Goal: Navigation & Orientation: Find specific page/section

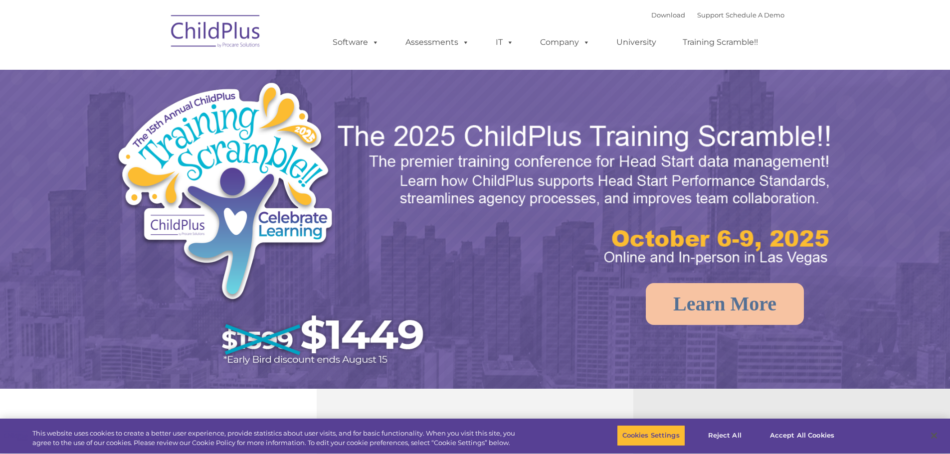
select select "MEDIUM"
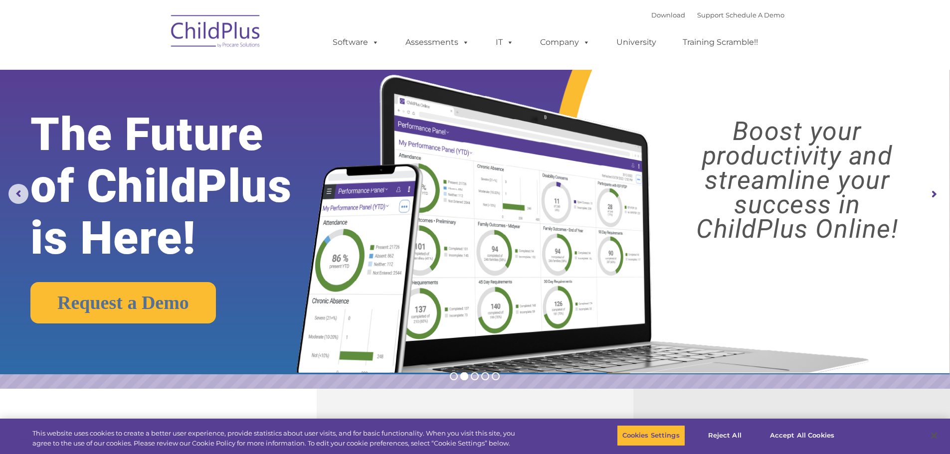
click at [217, 30] on img at bounding box center [216, 33] width 100 height 50
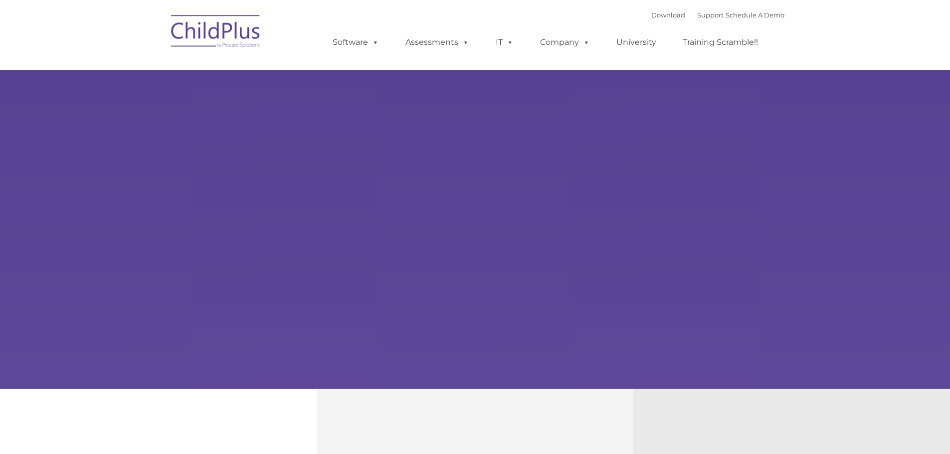
type input ""
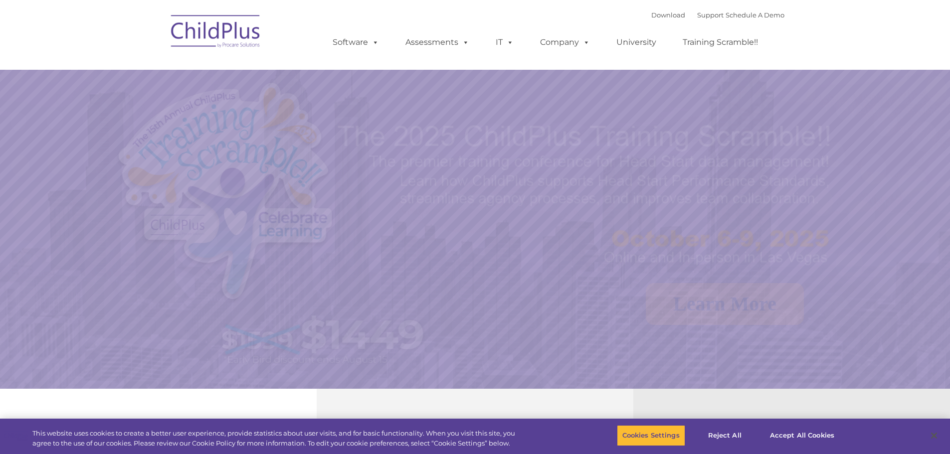
select select "MEDIUM"
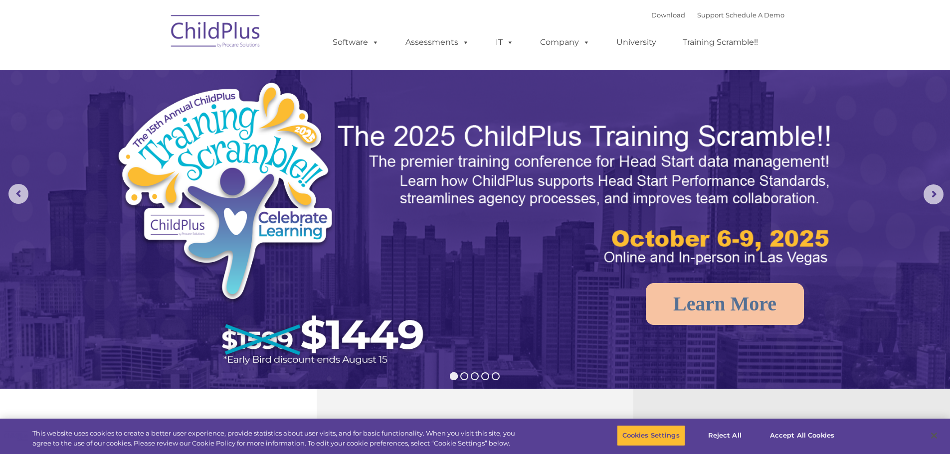
click at [217, 30] on img at bounding box center [216, 33] width 100 height 50
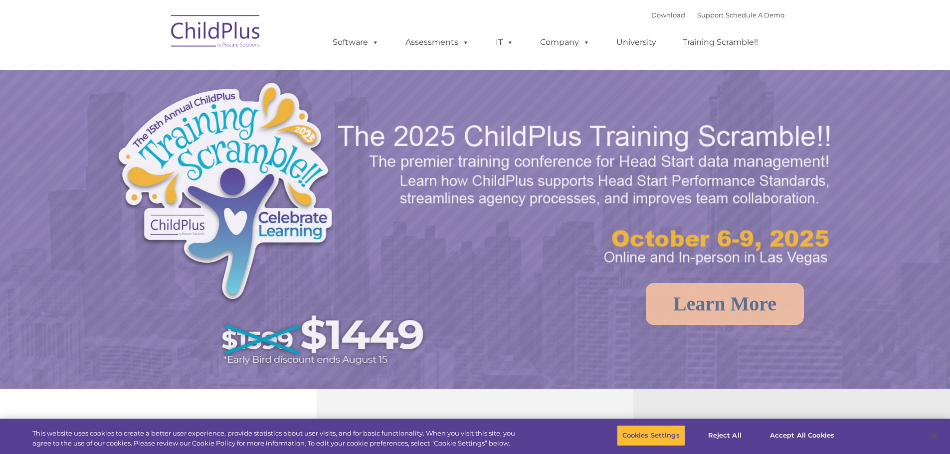
select select "MEDIUM"
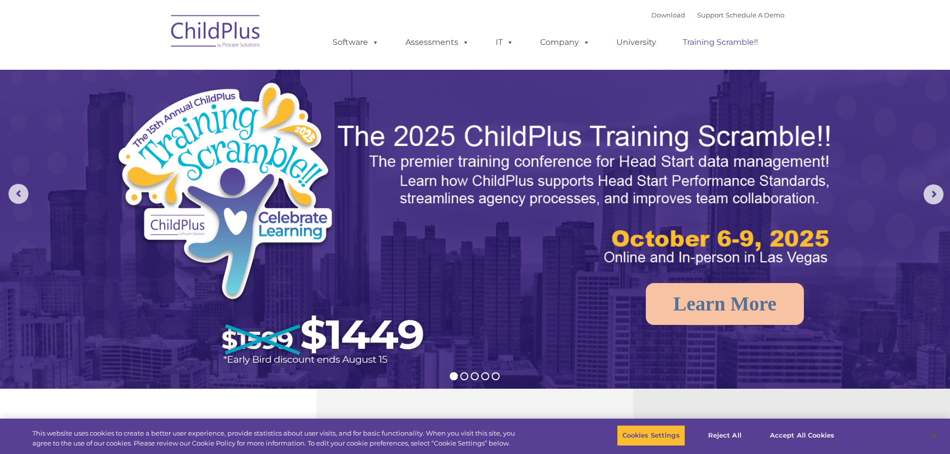
click at [711, 42] on link "Training Scramble!!" at bounding box center [720, 42] width 95 height 20
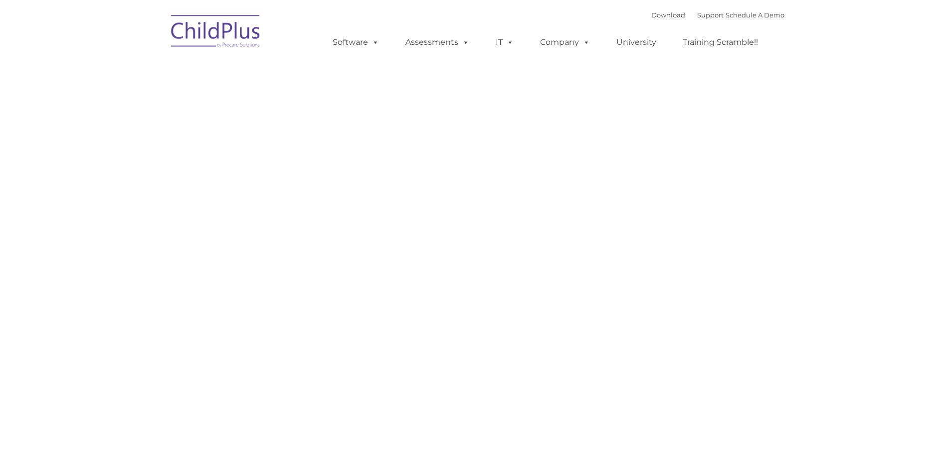
type input ""
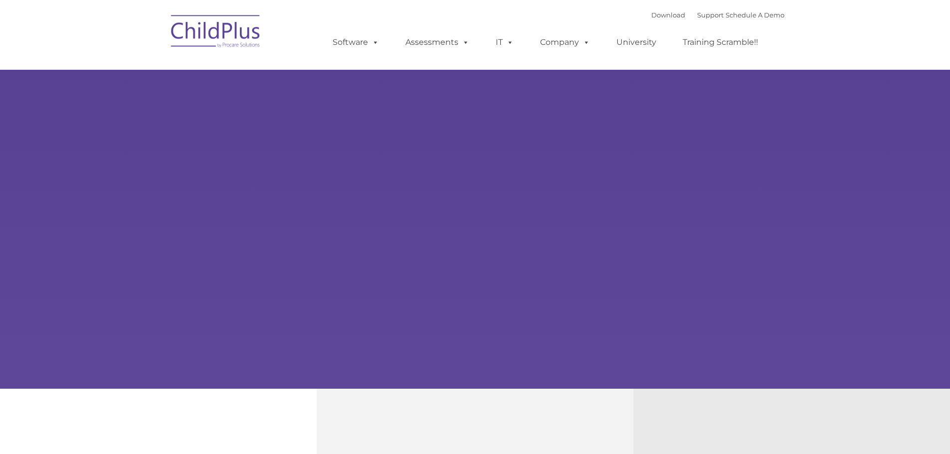
type input ""
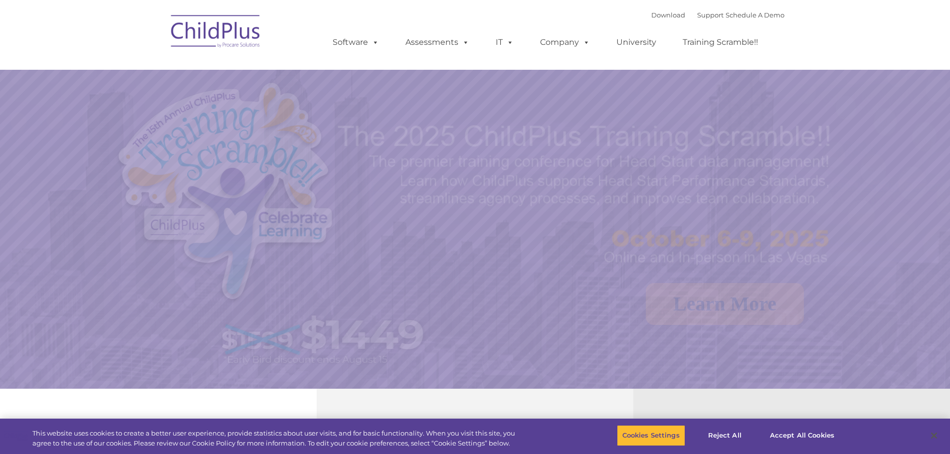
select select "MEDIUM"
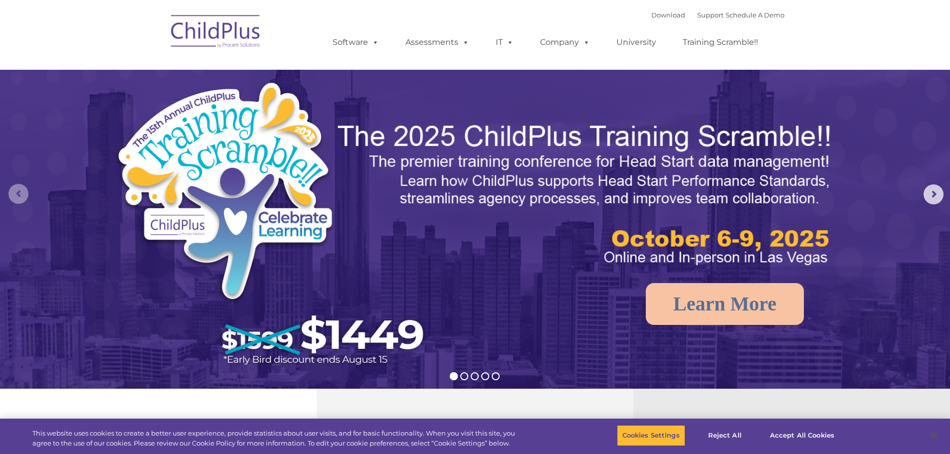
click at [15, 197] on rs-arrow at bounding box center [18, 194] width 20 height 20
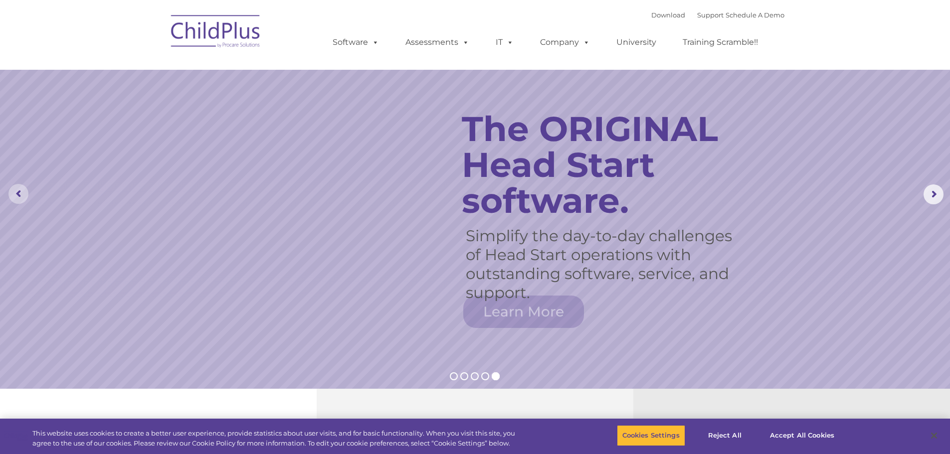
click at [15, 197] on rs-arrow at bounding box center [18, 194] width 20 height 20
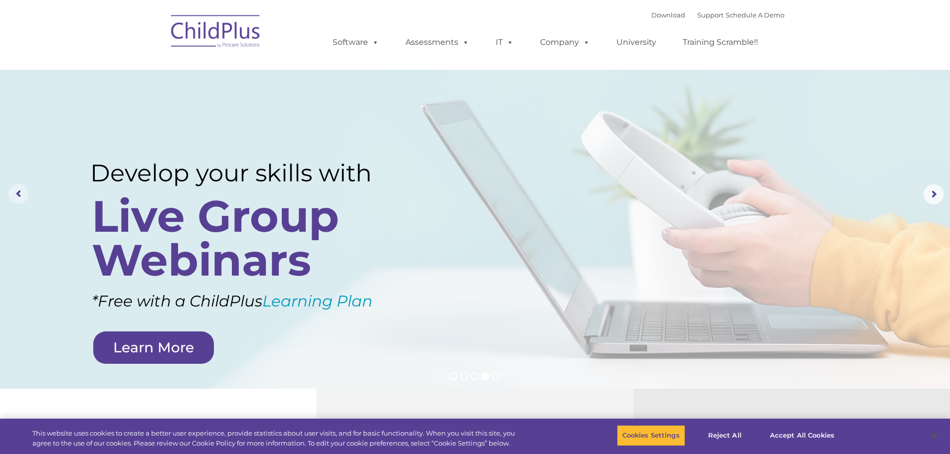
click at [19, 191] on rs-arrow at bounding box center [18, 194] width 20 height 20
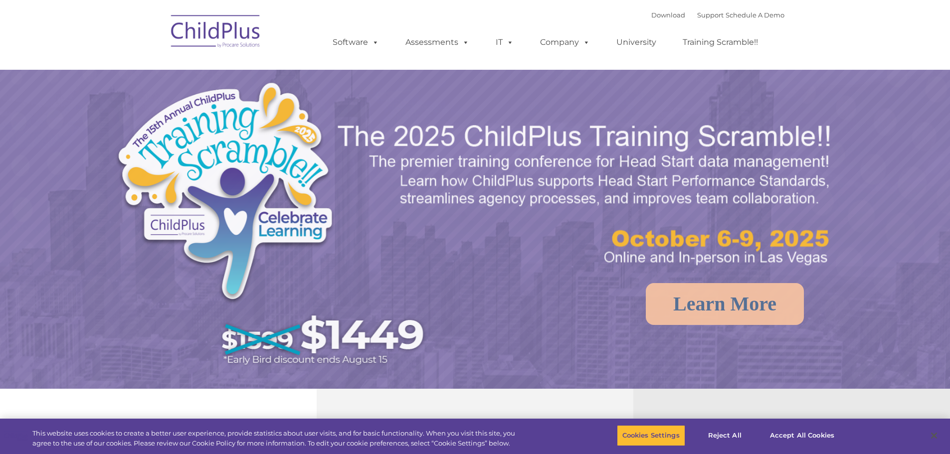
select select "MEDIUM"
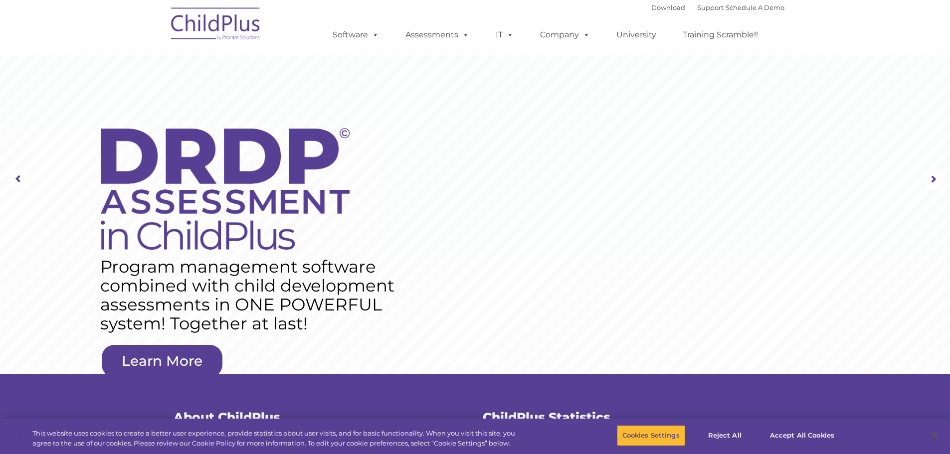
drag, startPoint x: 795, startPoint y: 0, endPoint x: 698, endPoint y: 164, distance: 190.8
click at [698, 164] on rs-layer at bounding box center [475, 179] width 950 height 389
click at [184, 29] on img at bounding box center [216, 25] width 100 height 50
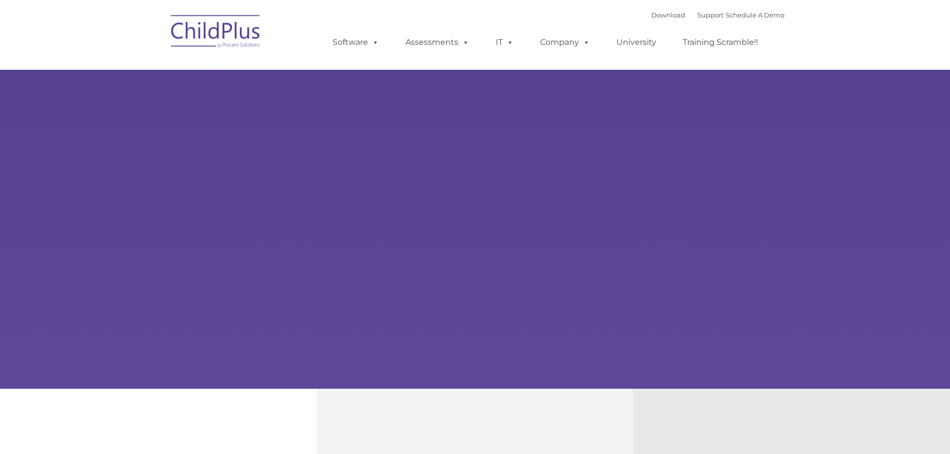
type input ""
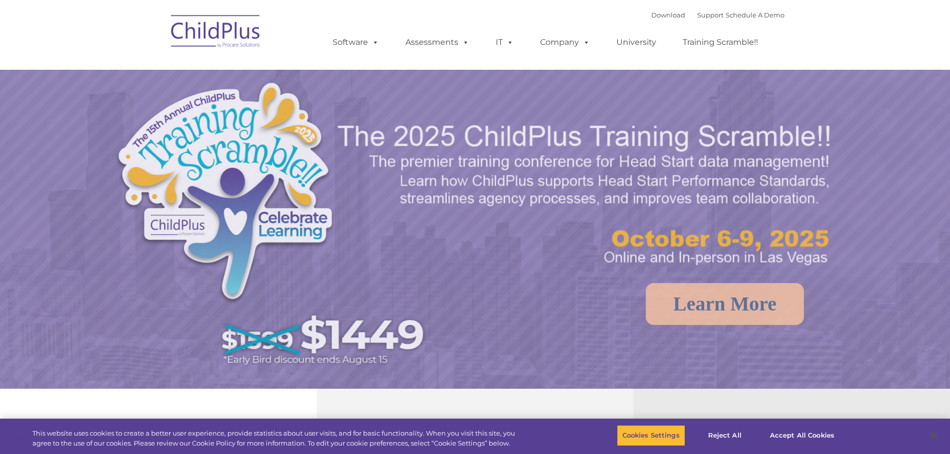
select select "MEDIUM"
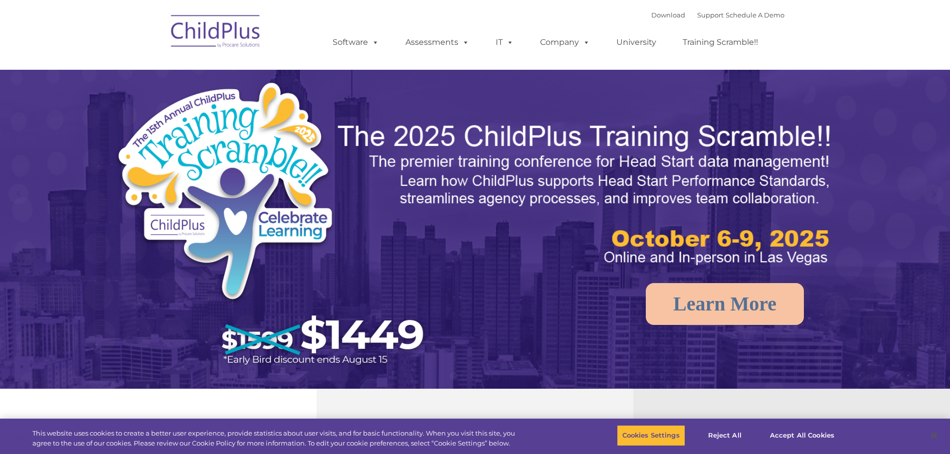
click at [187, 29] on img at bounding box center [216, 33] width 100 height 50
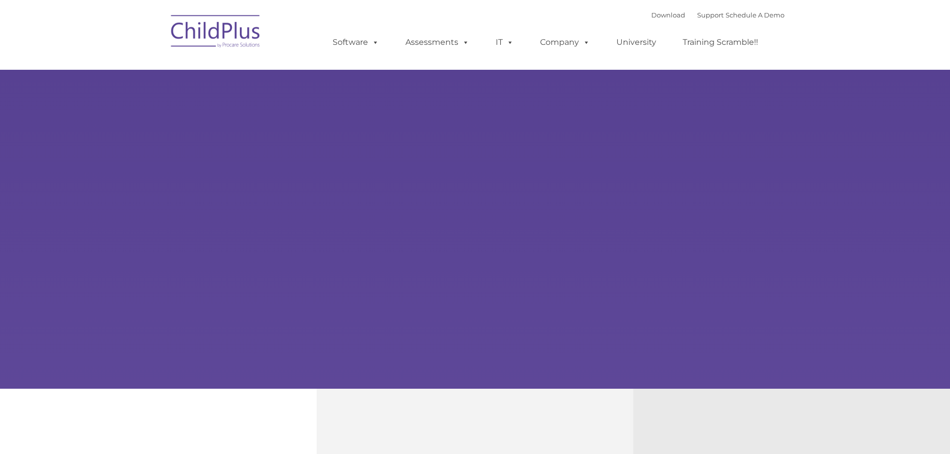
type input ""
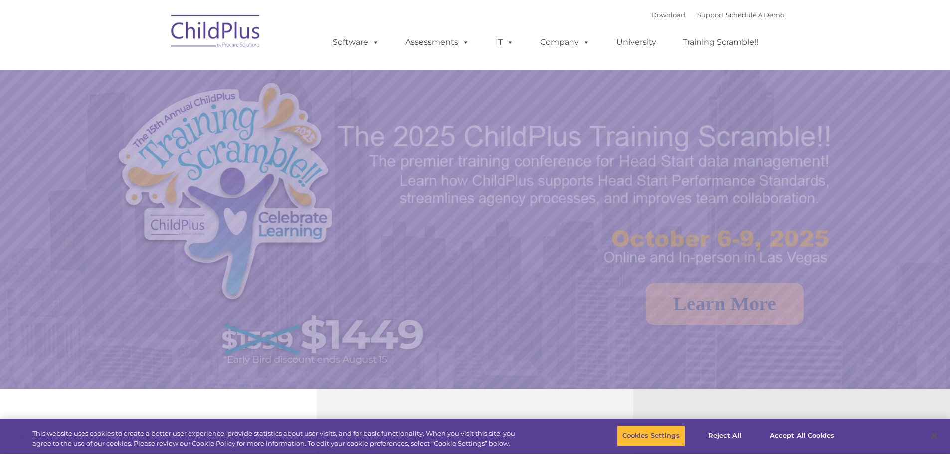
select select "MEDIUM"
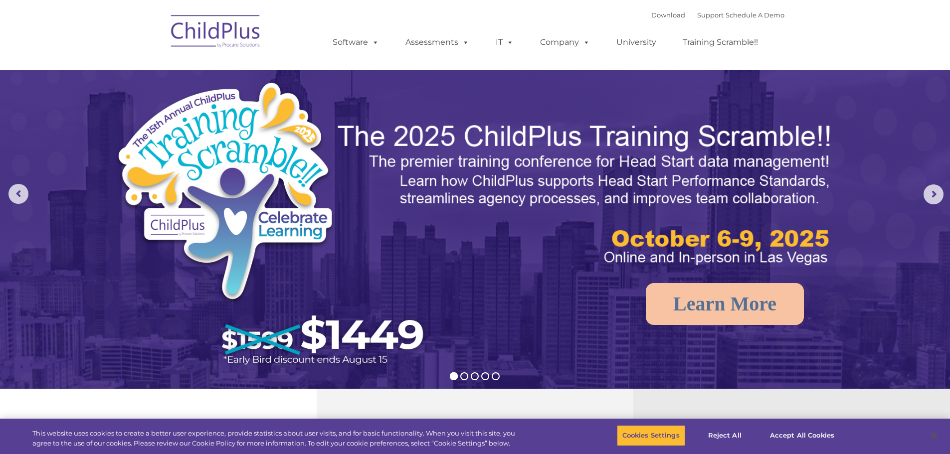
click at [218, 32] on img at bounding box center [216, 33] width 100 height 50
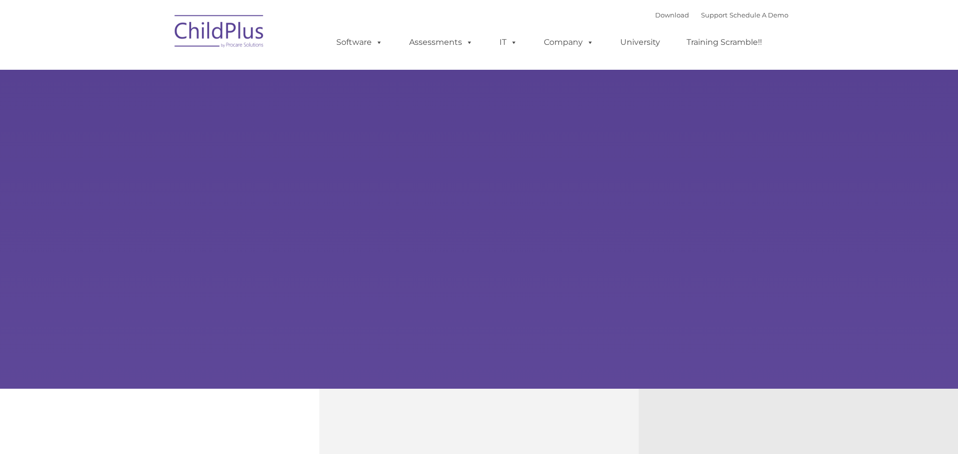
type input ""
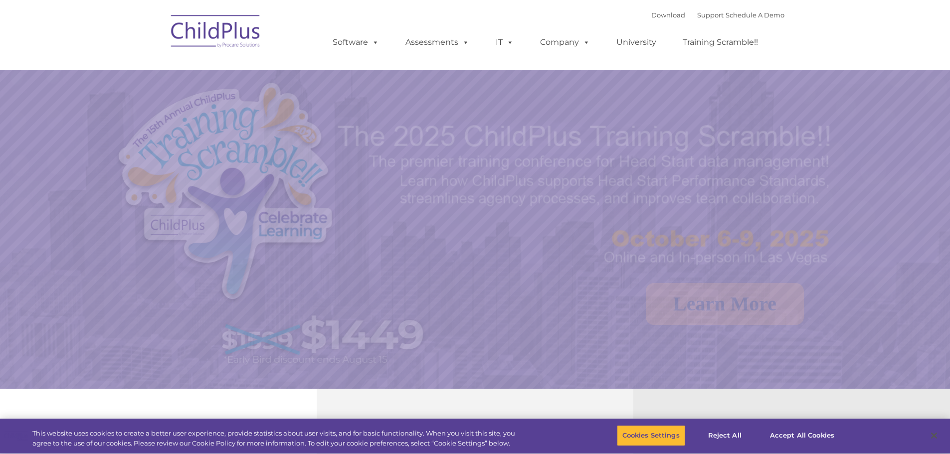
select select "MEDIUM"
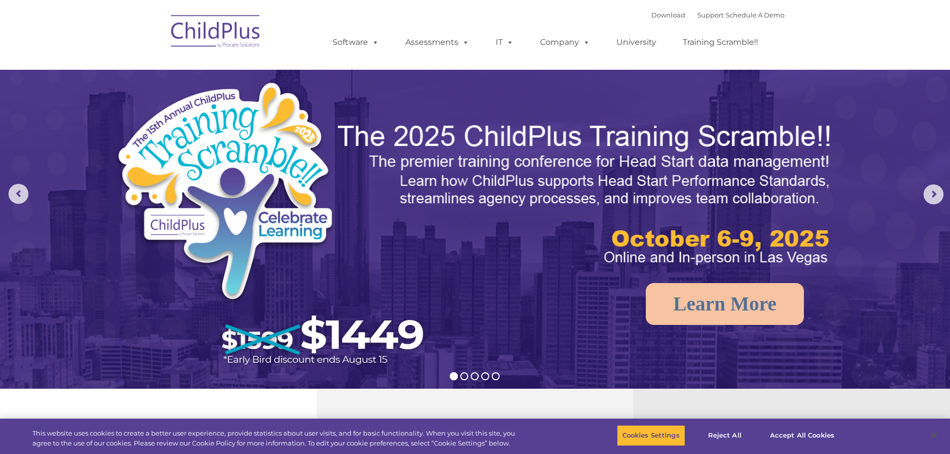
click at [229, 34] on img at bounding box center [216, 33] width 100 height 50
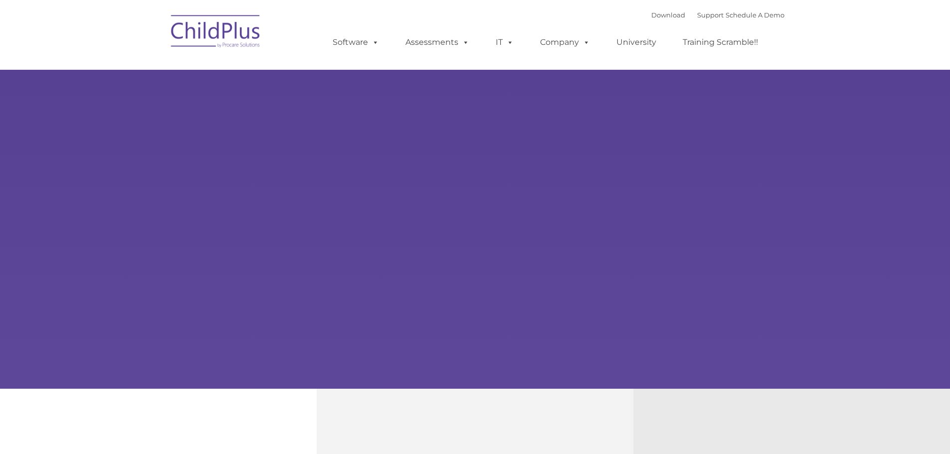
type input ""
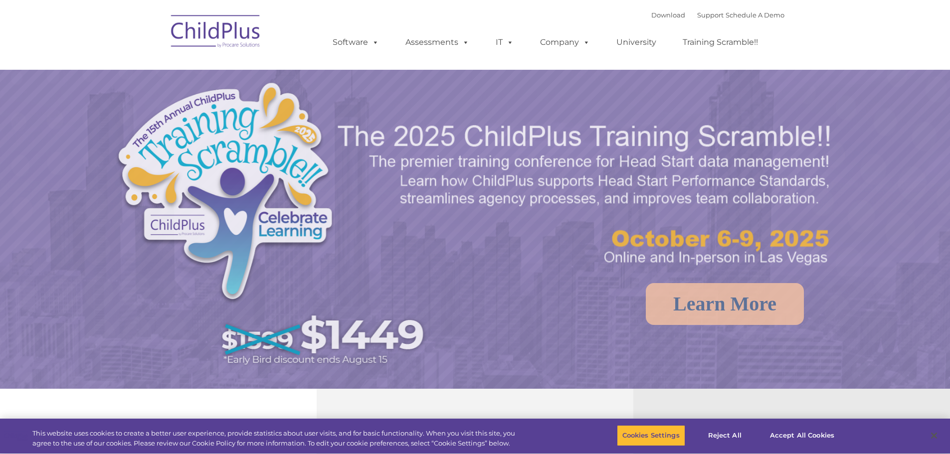
select select "MEDIUM"
